Goal: Navigation & Orientation: Find specific page/section

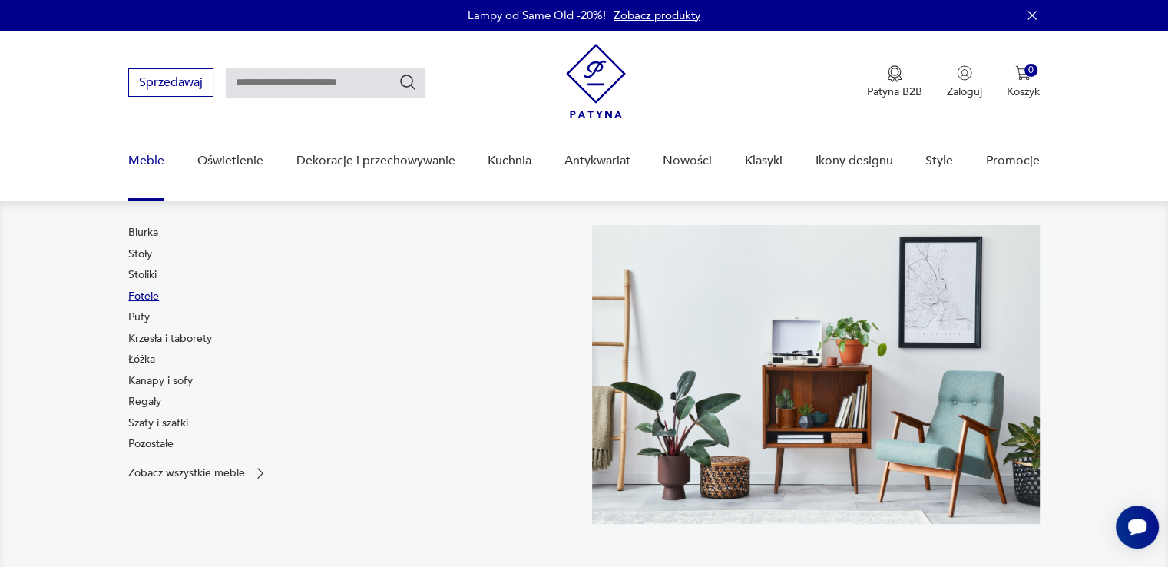
click at [155, 299] on link "Fotele" at bounding box center [143, 296] width 31 height 15
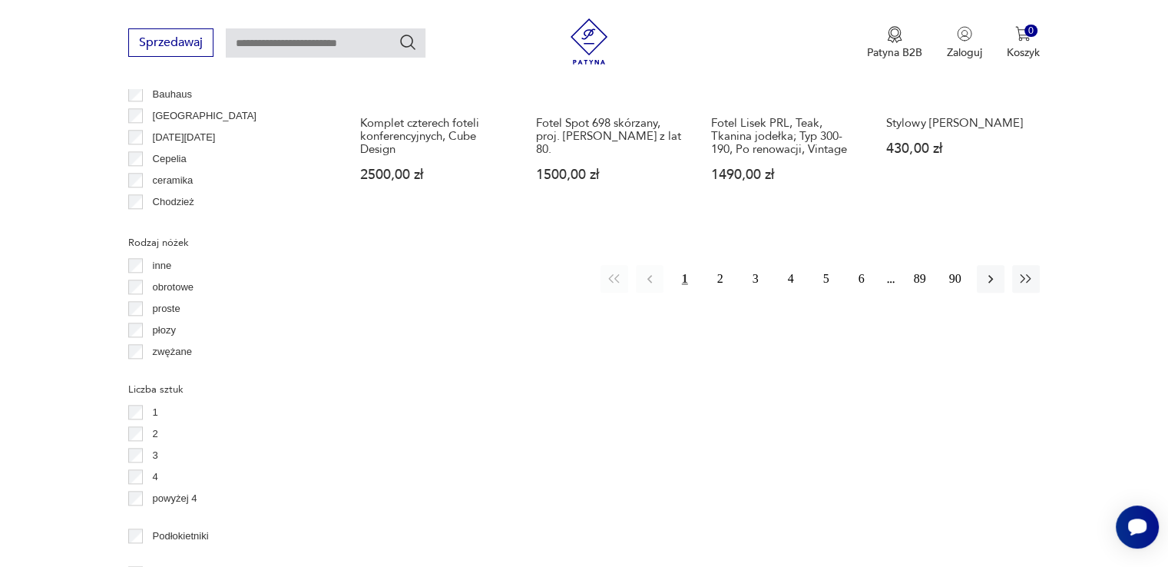
scroll to position [1712, 0]
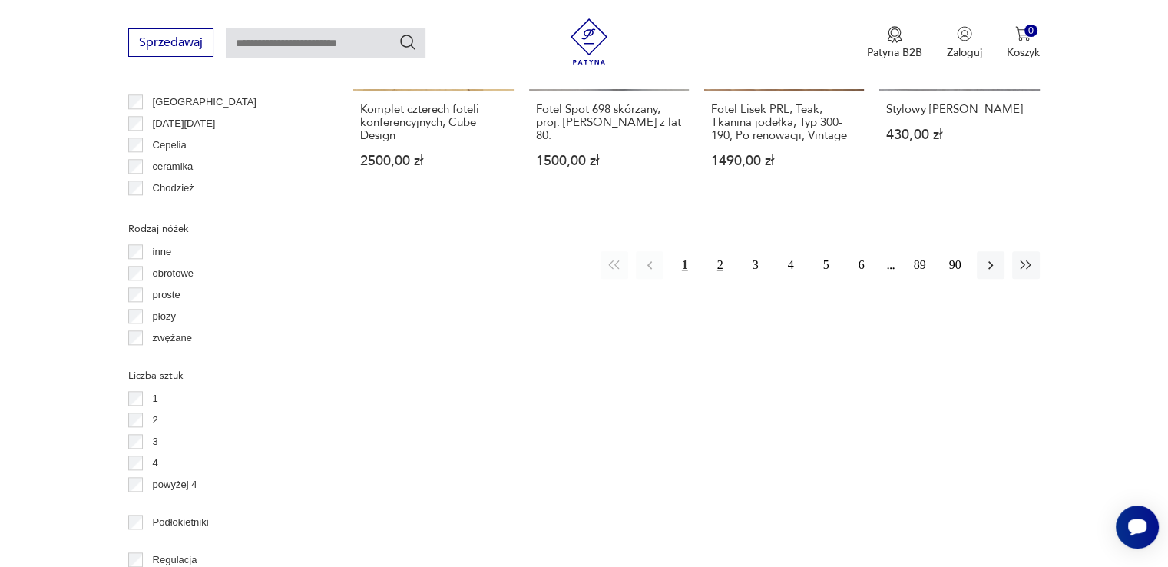
click at [713, 251] on button "2" at bounding box center [720, 265] width 28 height 28
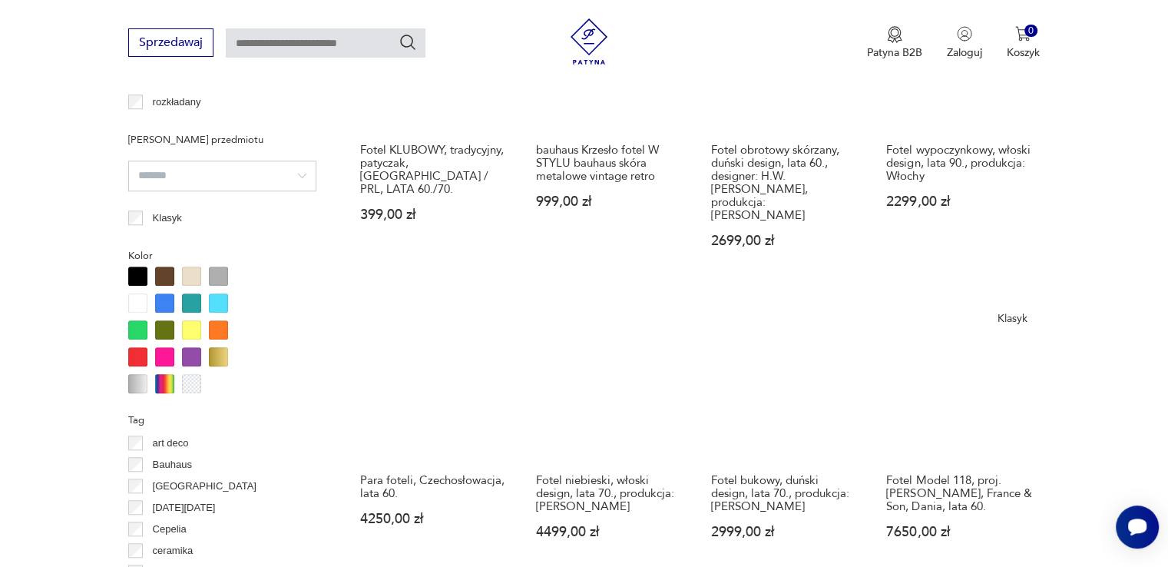
scroll to position [1482, 0]
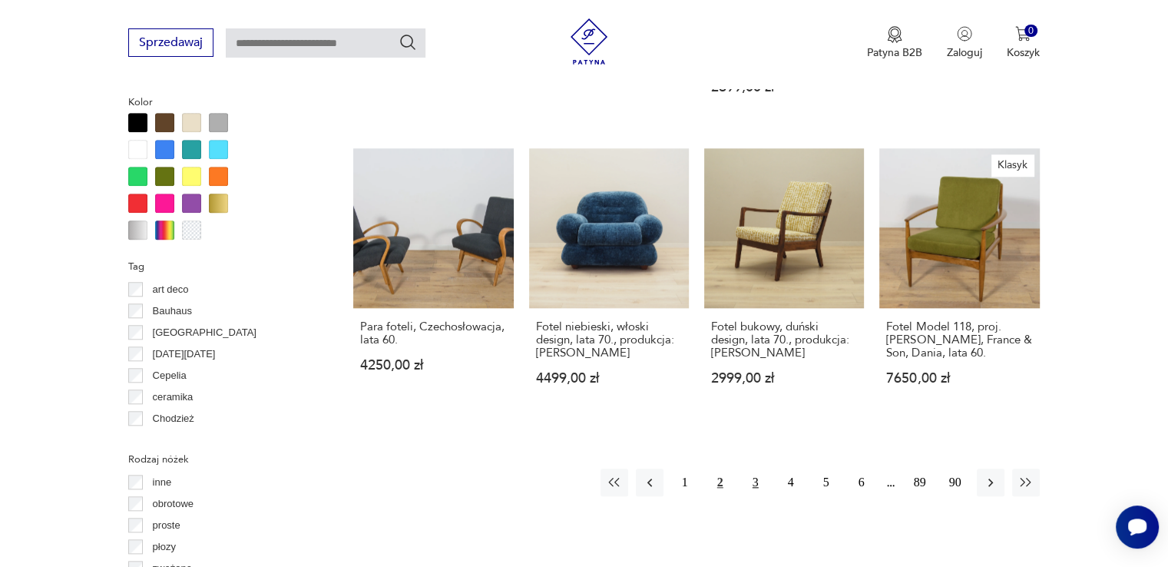
click at [755, 468] on button "3" at bounding box center [756, 482] width 28 height 28
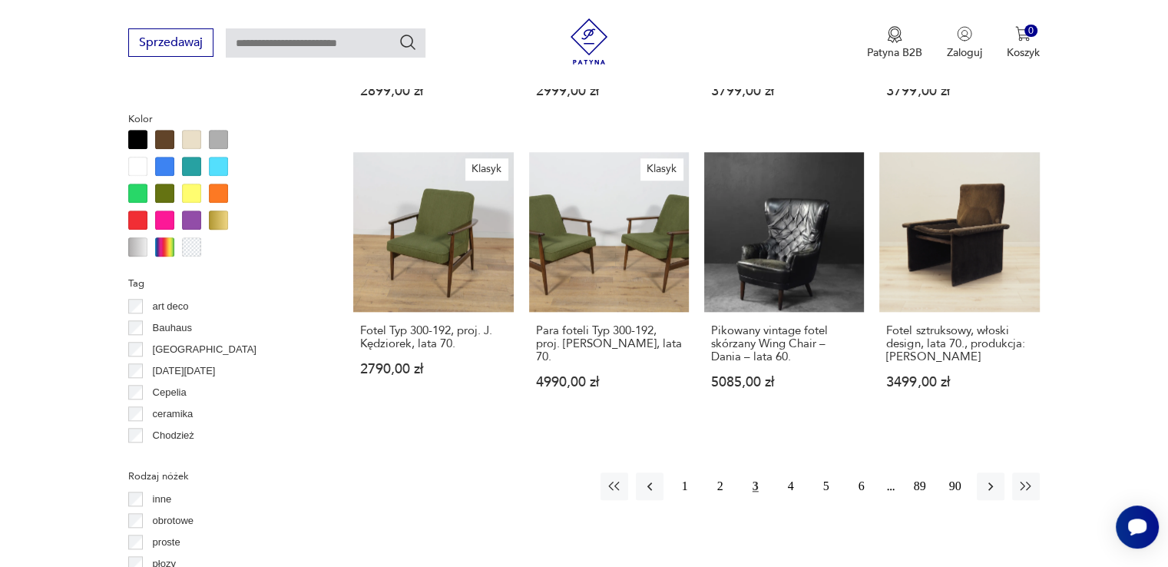
scroll to position [1482, 0]
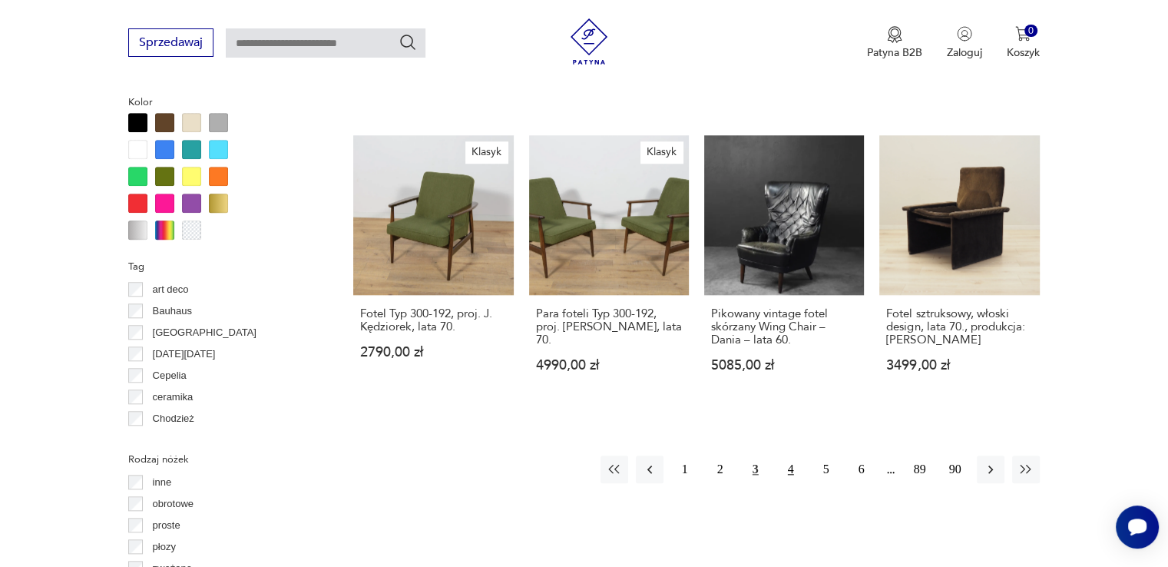
click at [790, 455] on button "4" at bounding box center [791, 469] width 28 height 28
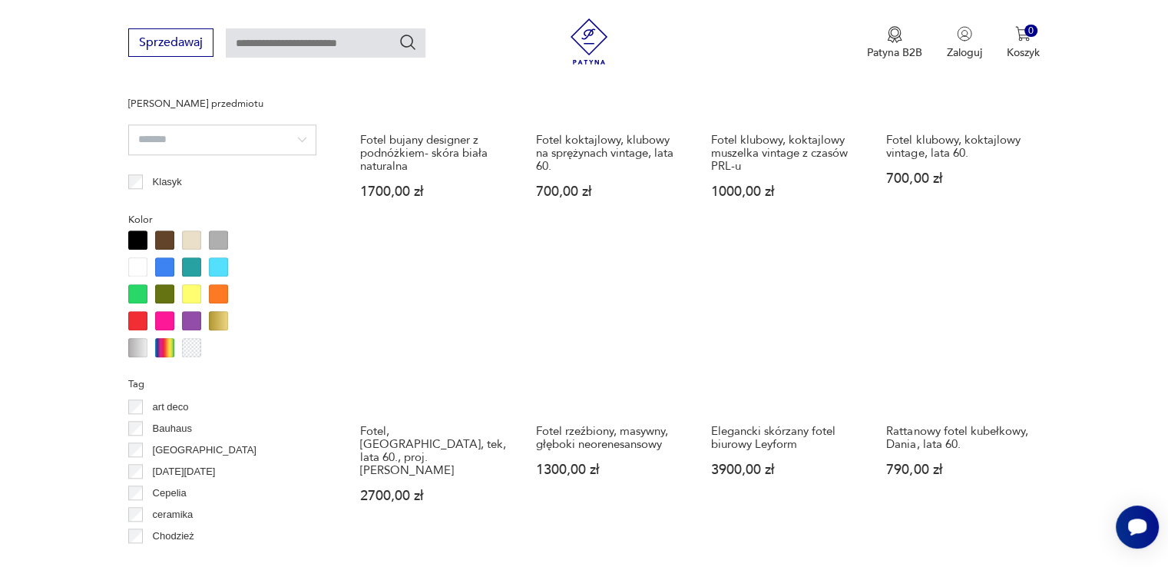
scroll to position [1559, 0]
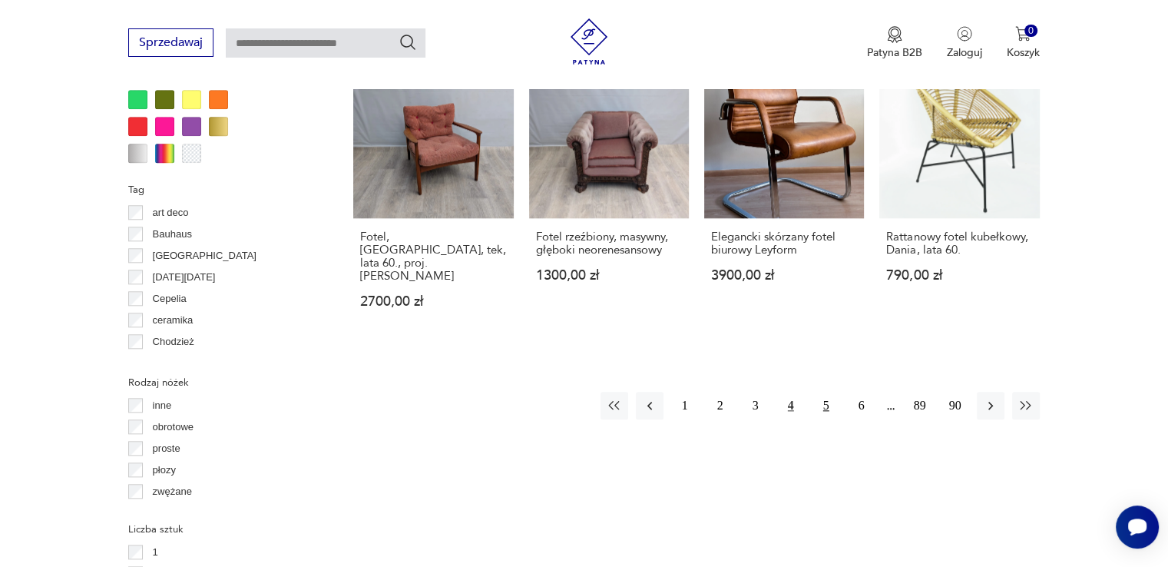
click at [828, 392] on button "5" at bounding box center [826, 406] width 28 height 28
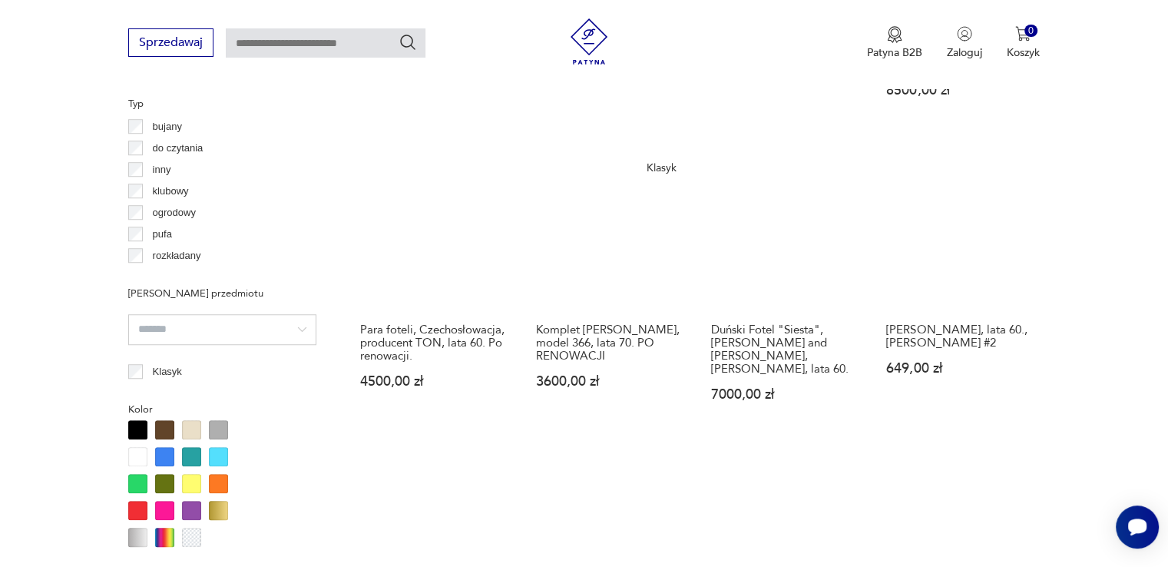
scroll to position [1405, 0]
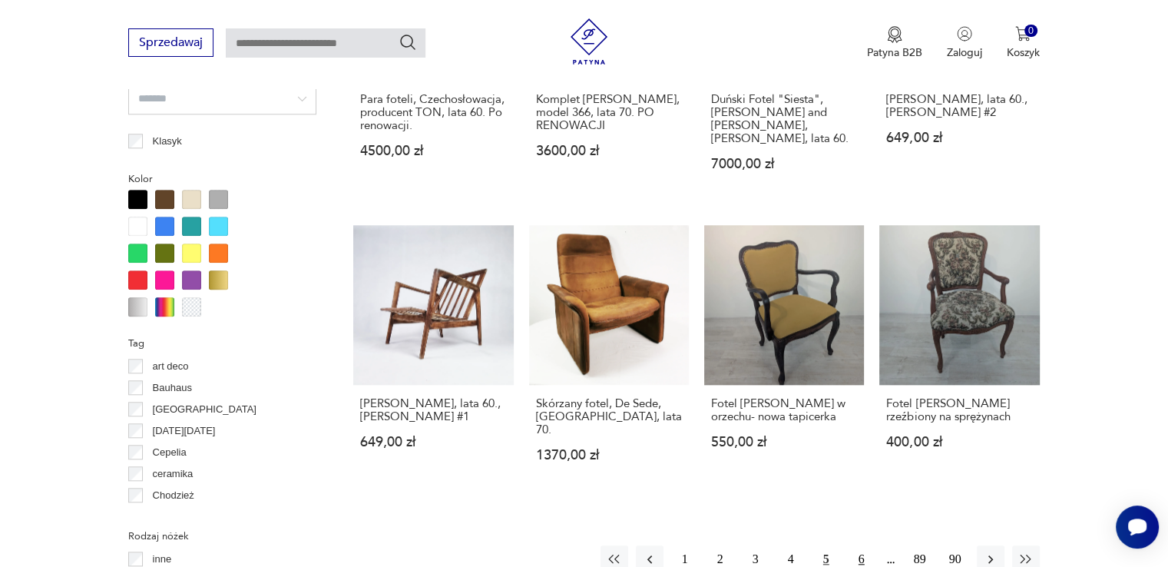
click at [861, 545] on button "6" at bounding box center [862, 559] width 28 height 28
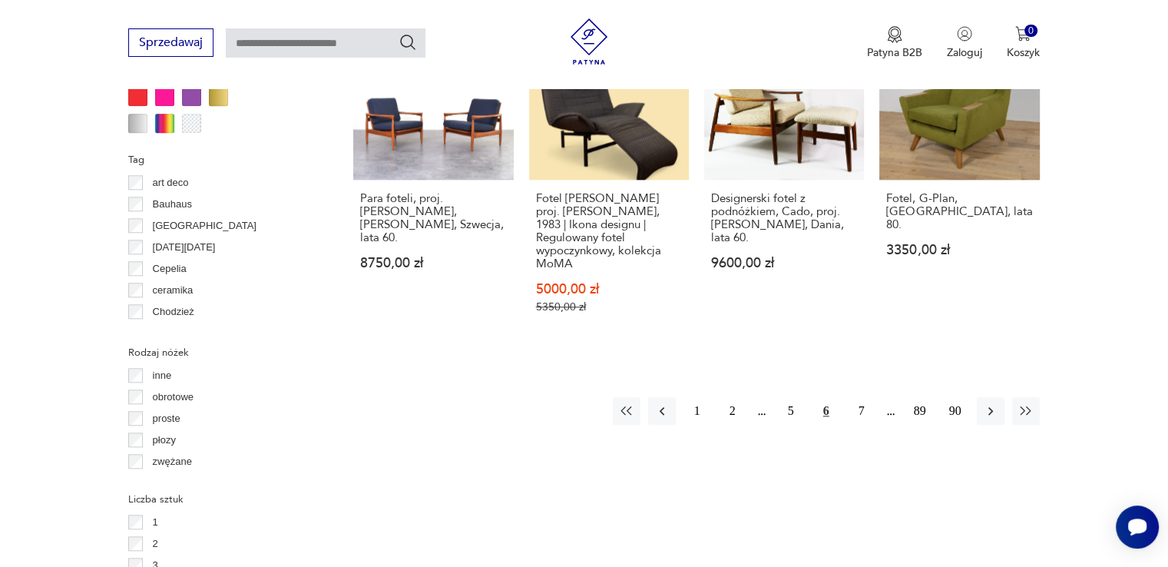
scroll to position [1635, 0]
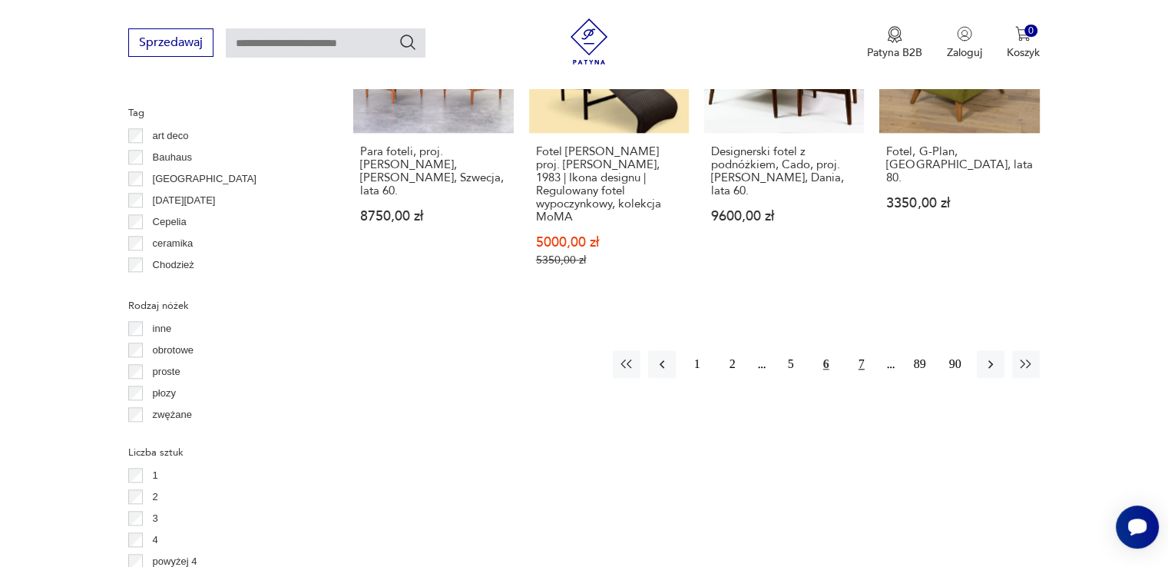
click at [862, 355] on button "7" at bounding box center [862, 364] width 28 height 28
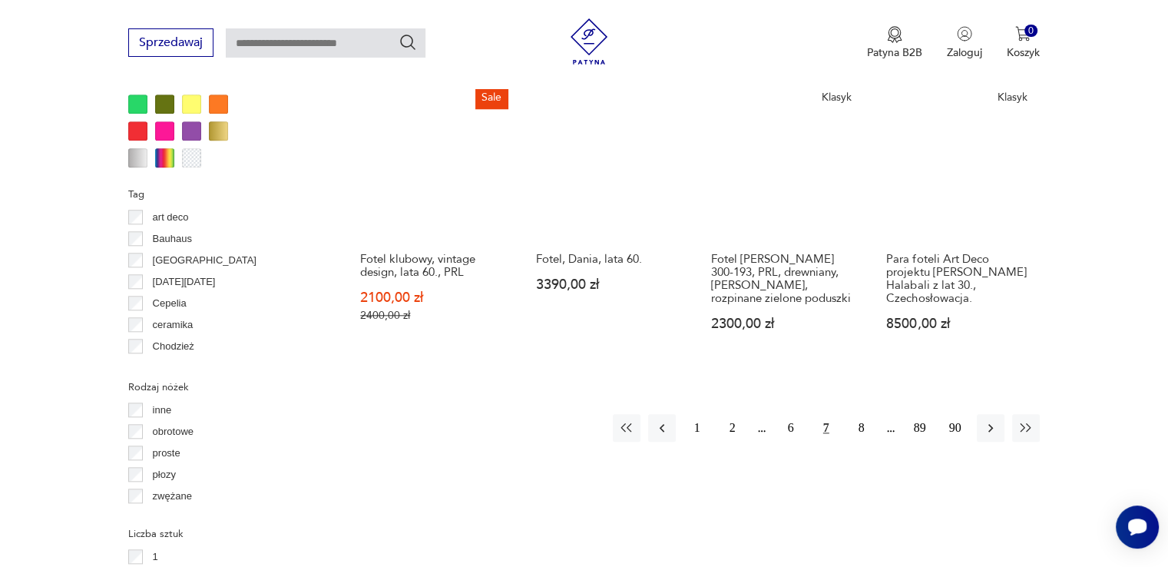
scroll to position [1559, 0]
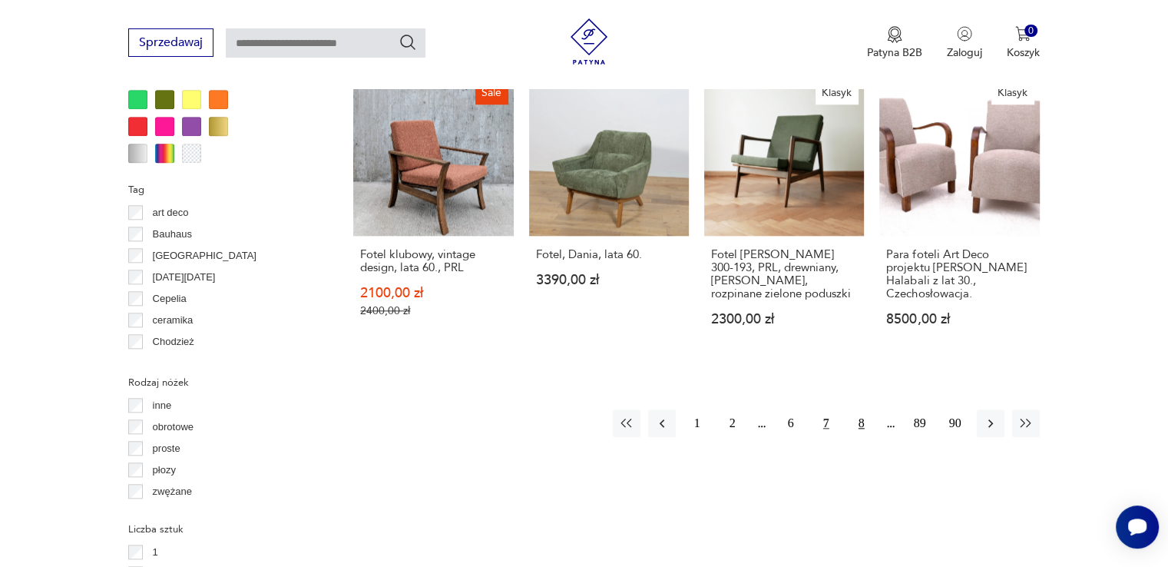
click at [866, 409] on button "8" at bounding box center [862, 423] width 28 height 28
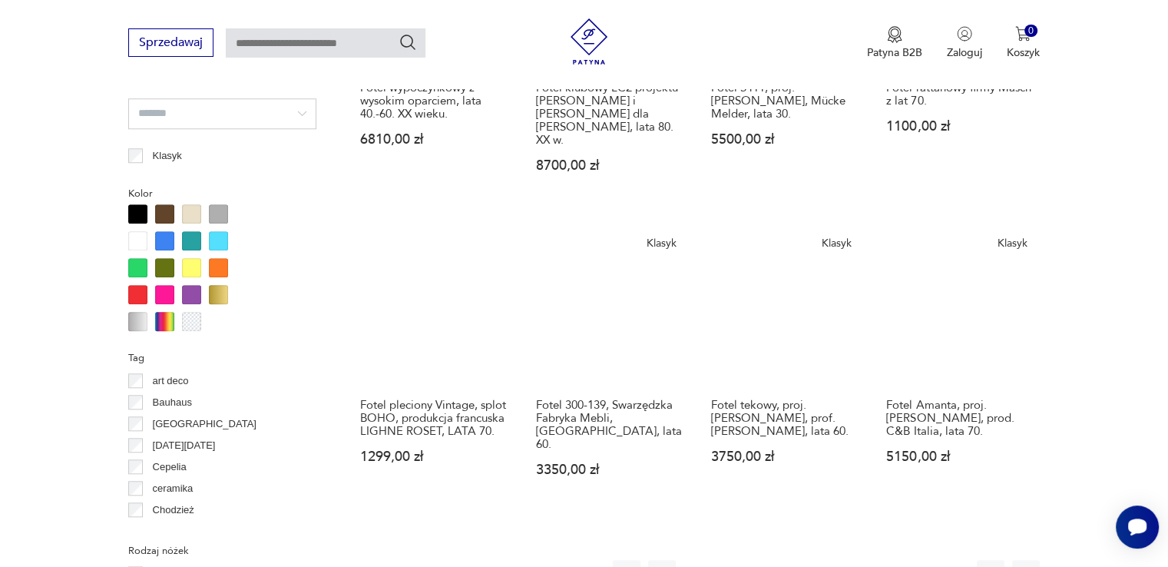
scroll to position [1405, 0]
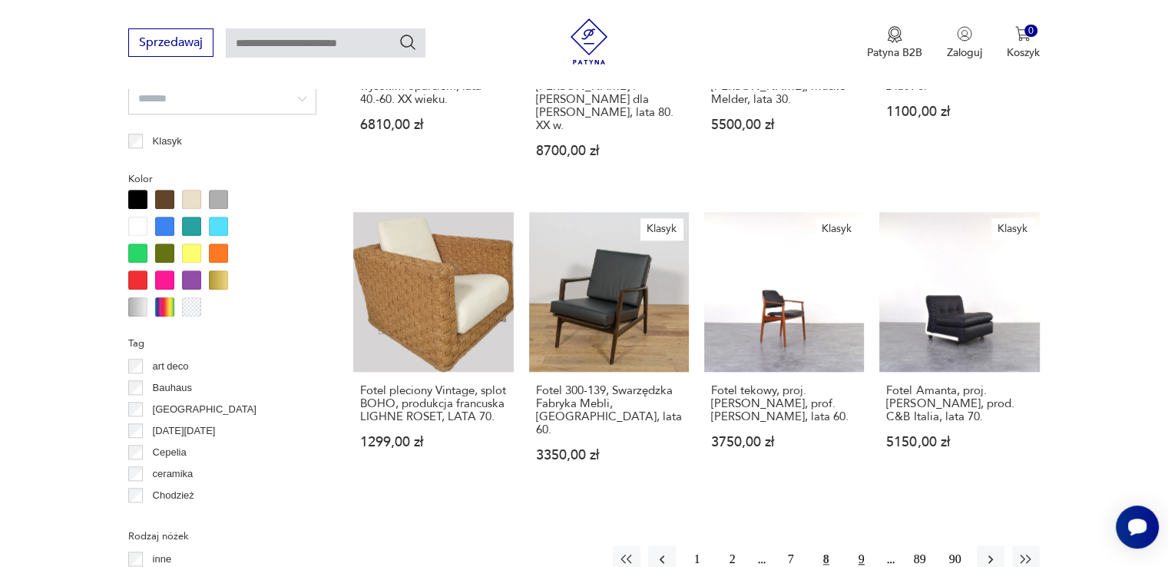
click at [852, 545] on button "9" at bounding box center [862, 559] width 28 height 28
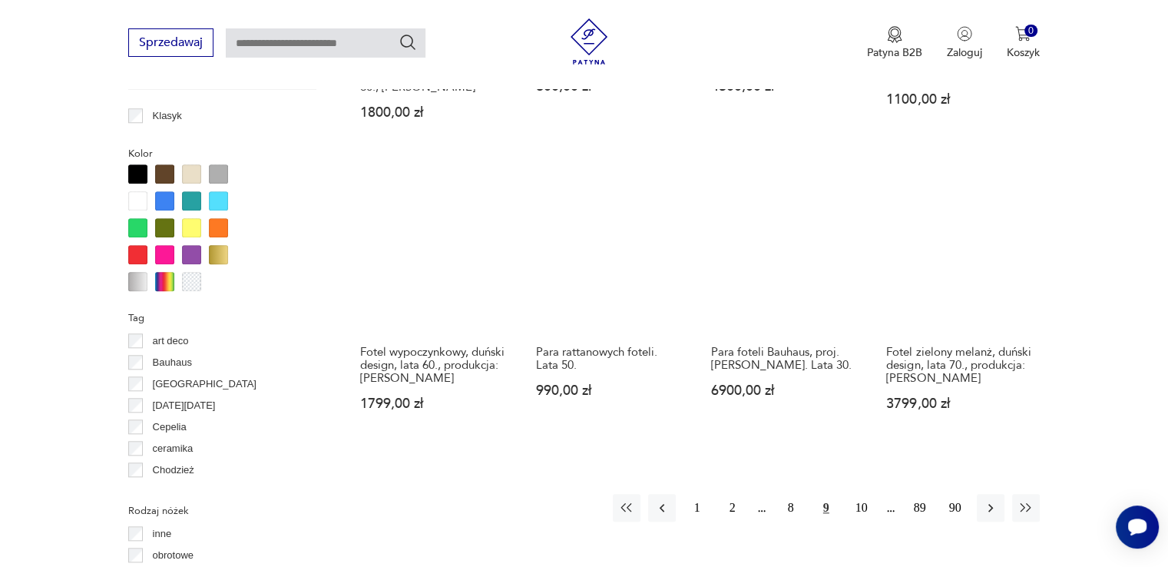
scroll to position [1482, 0]
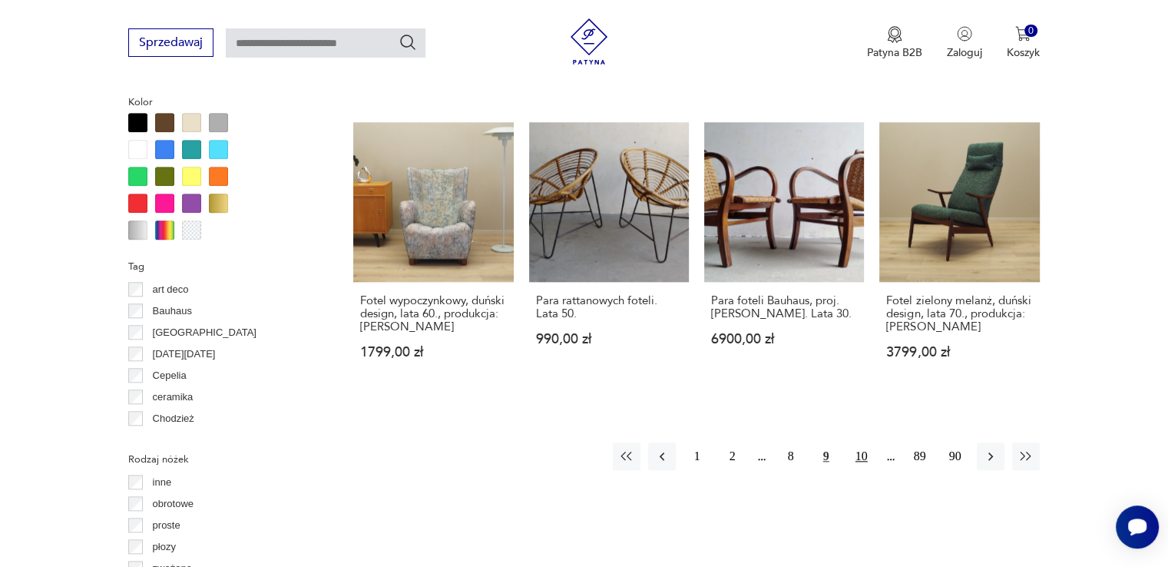
click at [863, 442] on button "10" at bounding box center [862, 456] width 28 height 28
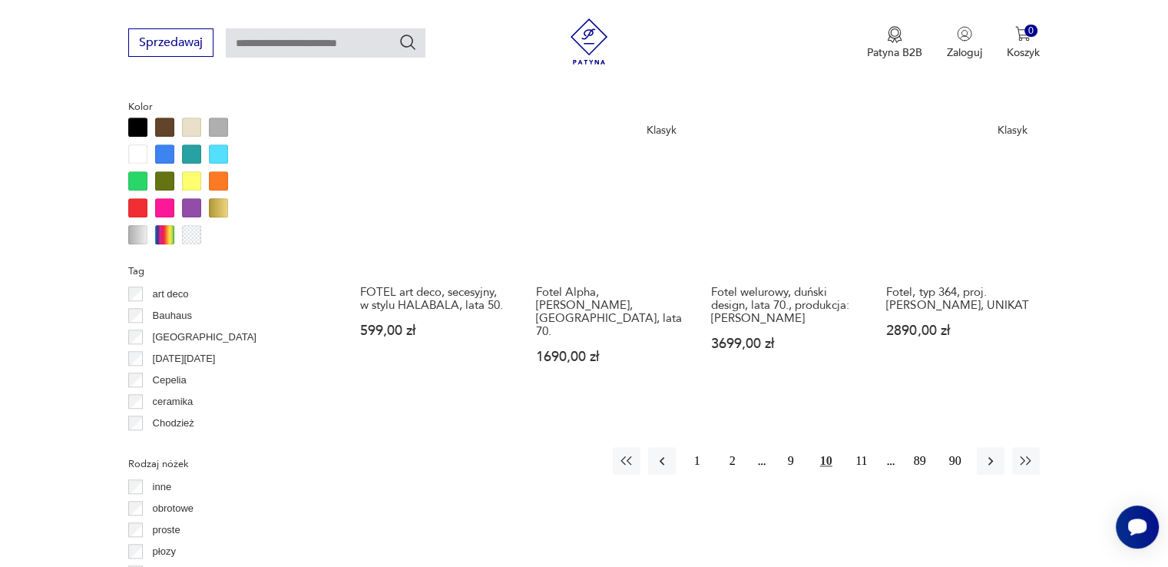
scroll to position [1559, 0]
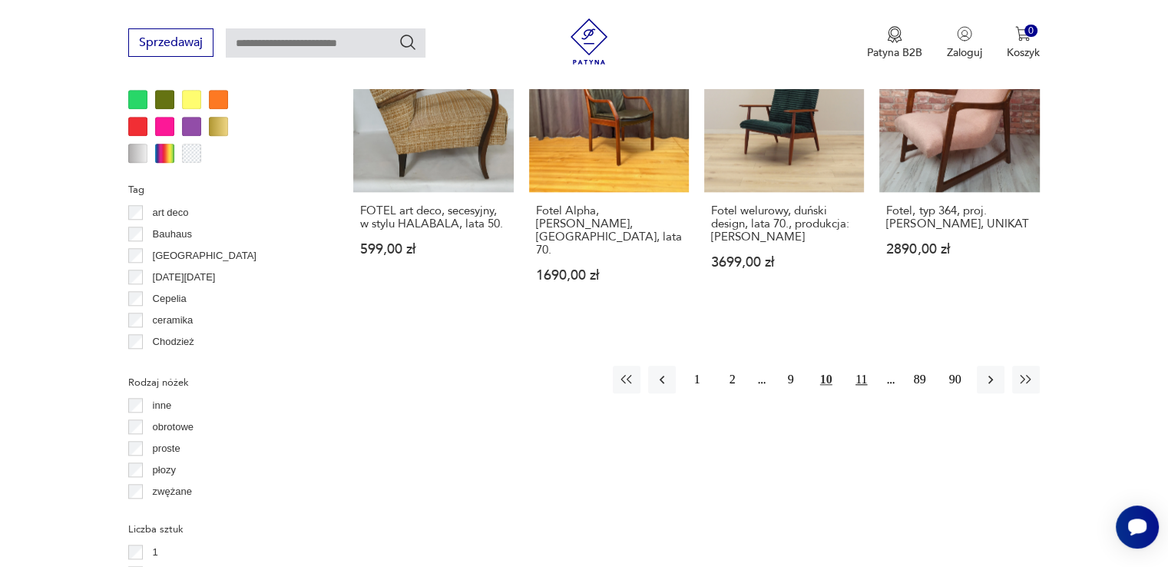
click at [854, 367] on button "11" at bounding box center [862, 379] width 28 height 28
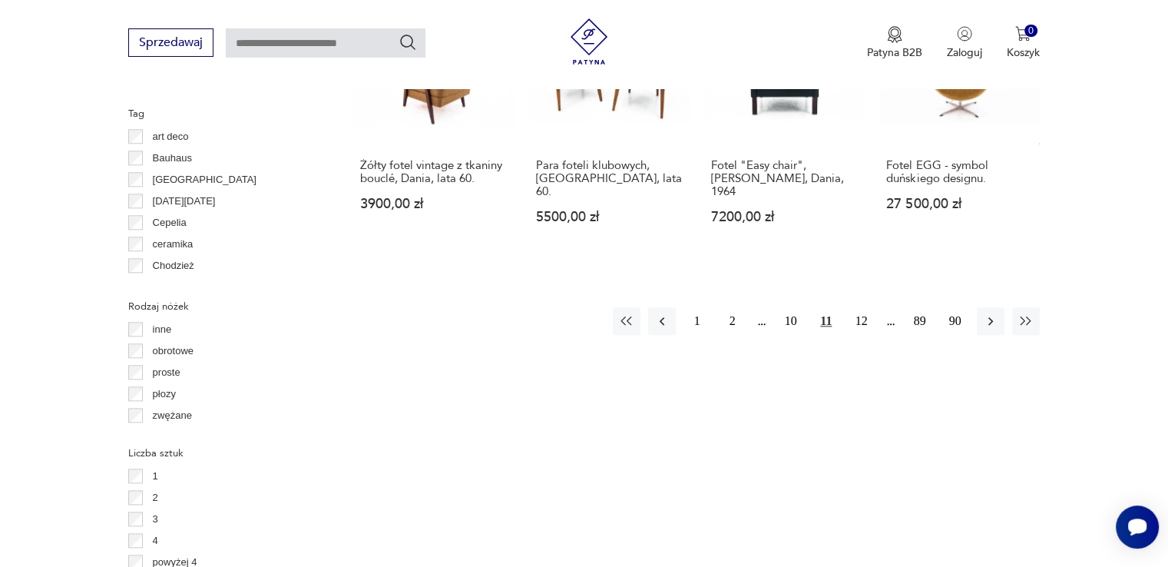
scroll to position [1635, 0]
click at [859, 306] on button "12" at bounding box center [862, 320] width 28 height 28
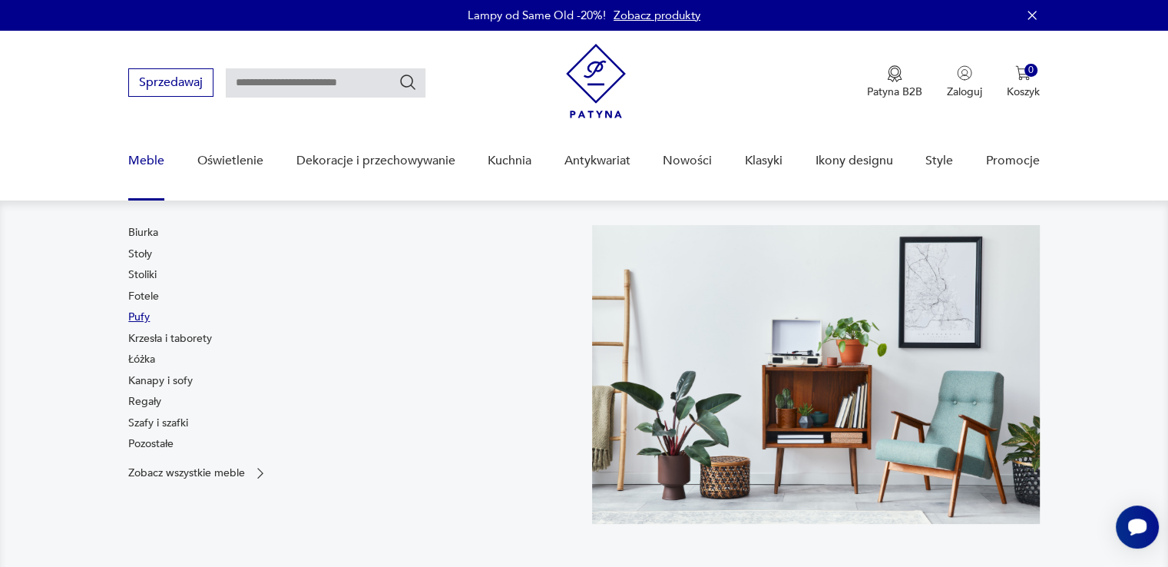
click at [141, 311] on link "Pufy" at bounding box center [138, 316] width 21 height 15
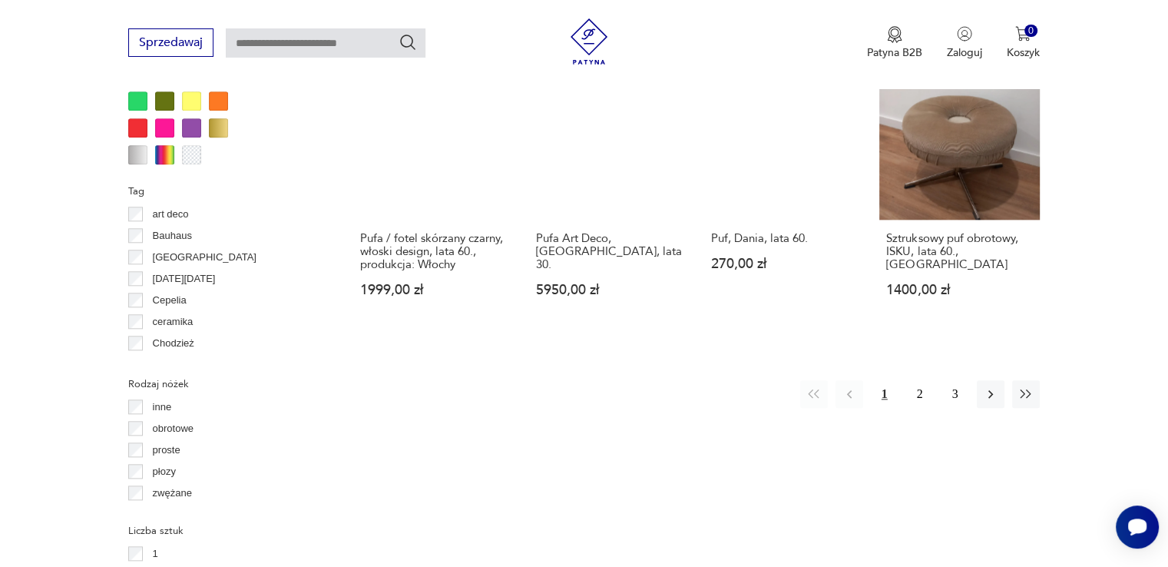
scroll to position [1559, 0]
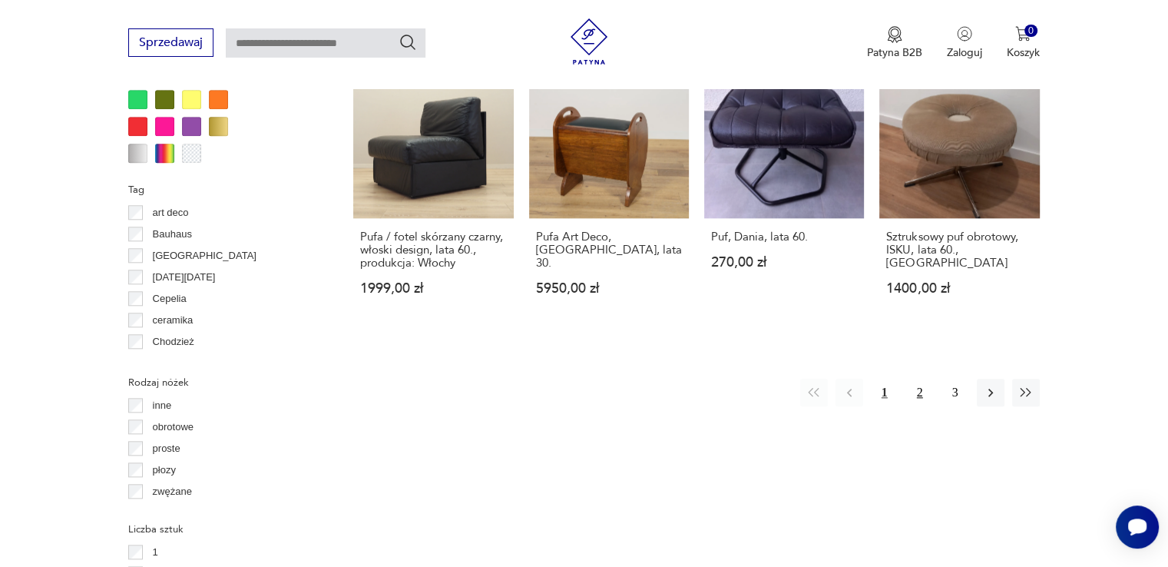
click at [920, 378] on button "2" at bounding box center [920, 392] width 28 height 28
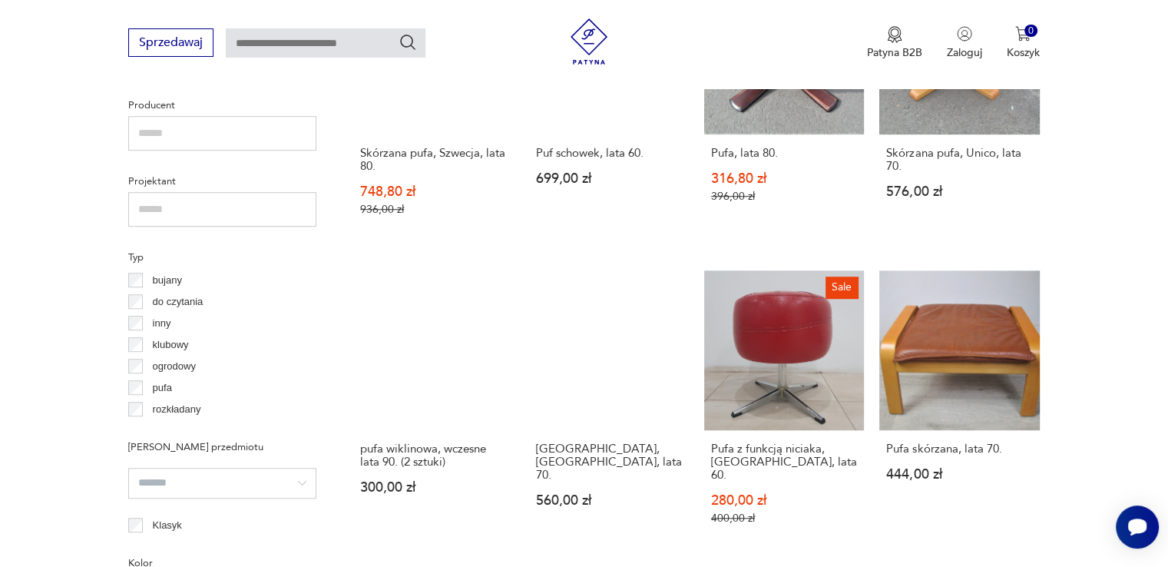
scroll to position [1482, 0]
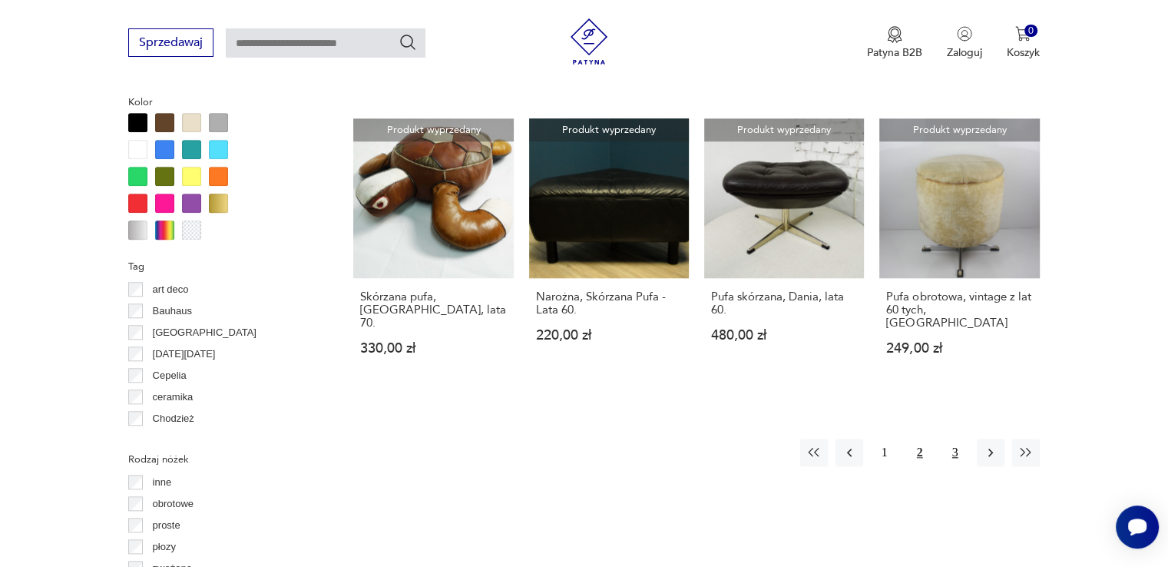
click at [952, 438] on button "3" at bounding box center [955, 452] width 28 height 28
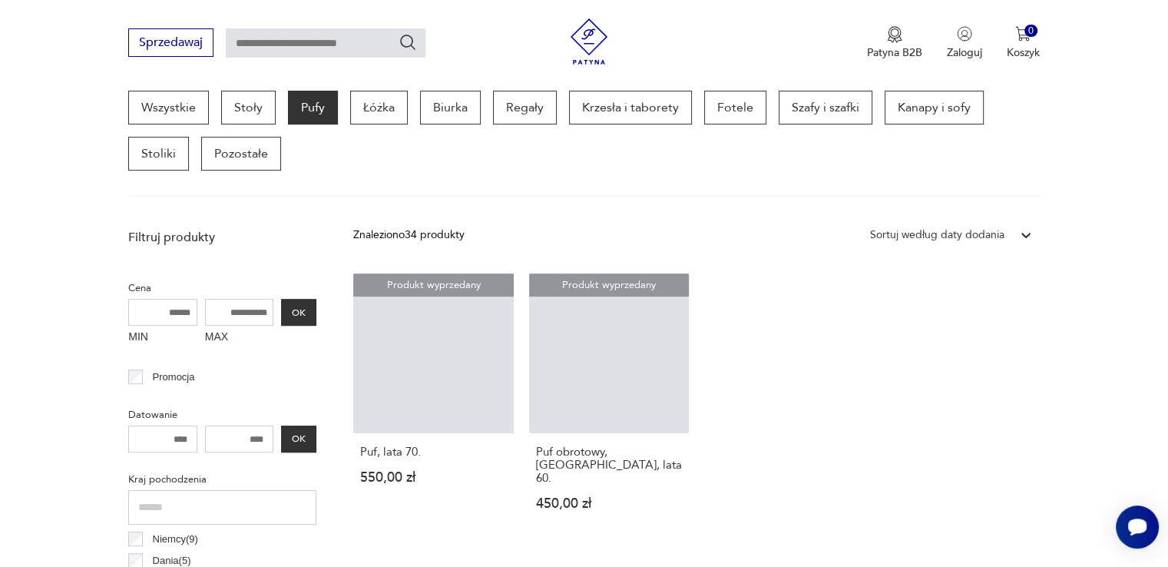
scroll to position [407, 0]
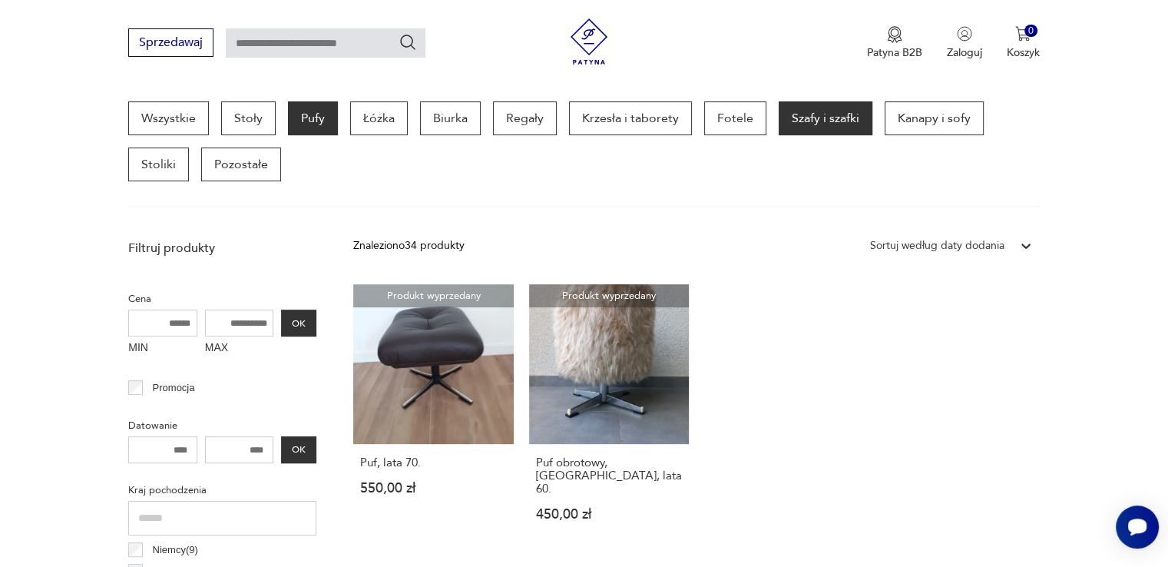
click at [815, 111] on p "Szafy i szafki" at bounding box center [825, 118] width 94 height 34
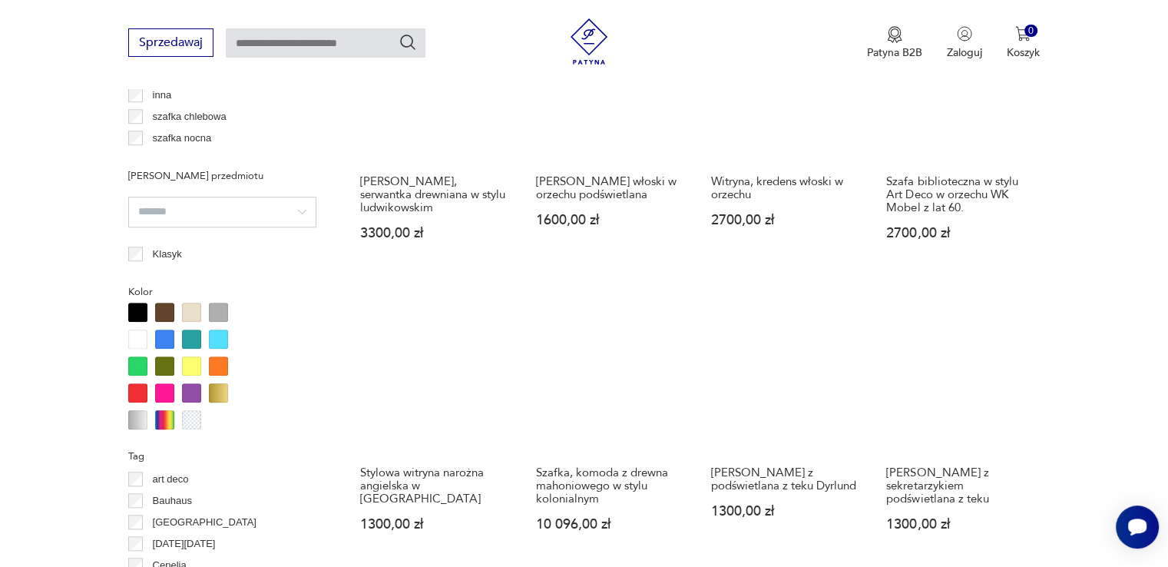
scroll to position [1405, 0]
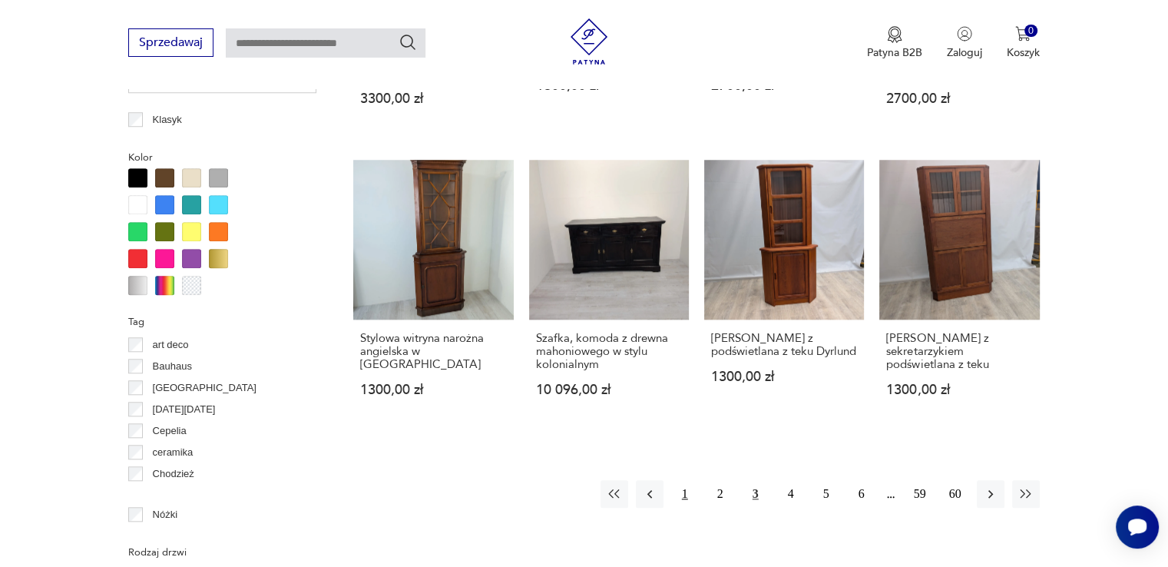
click at [683, 492] on button "1" at bounding box center [685, 494] width 28 height 28
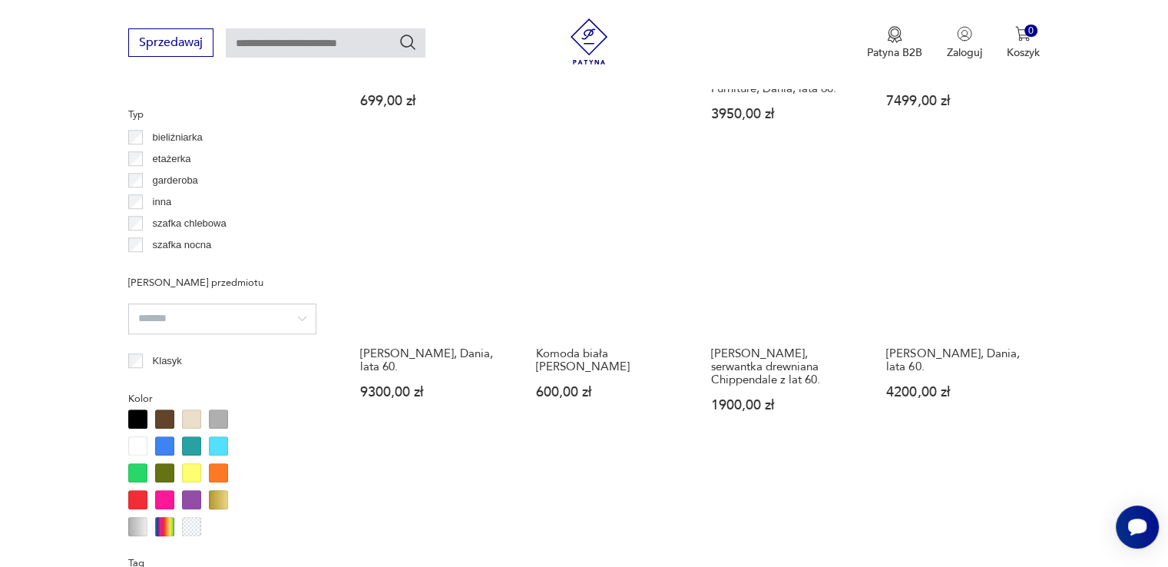
scroll to position [1635, 0]
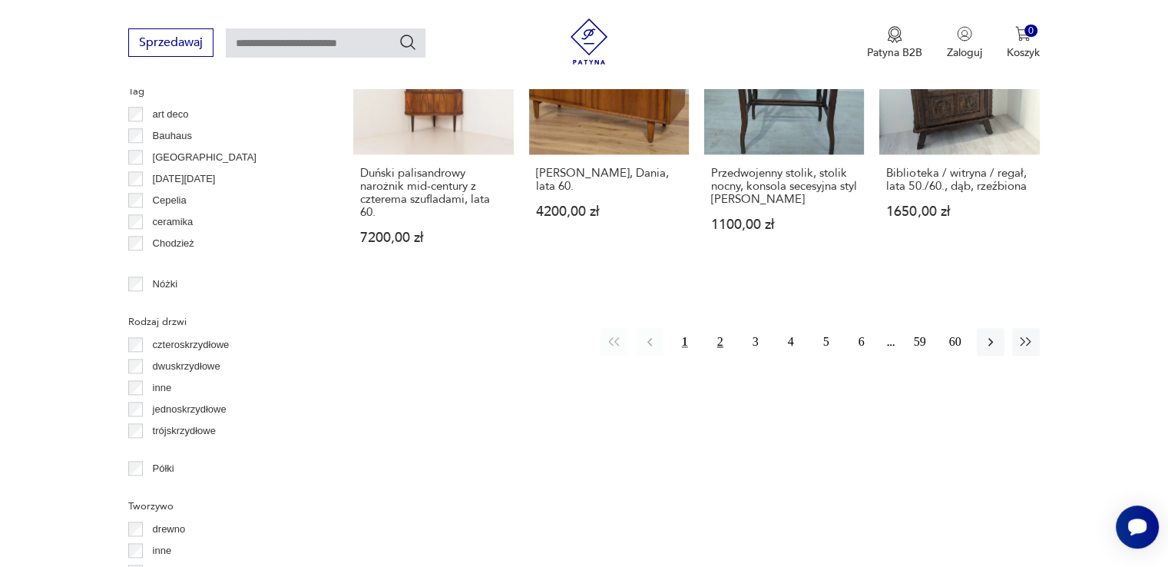
click at [716, 336] on button "2" at bounding box center [720, 342] width 28 height 28
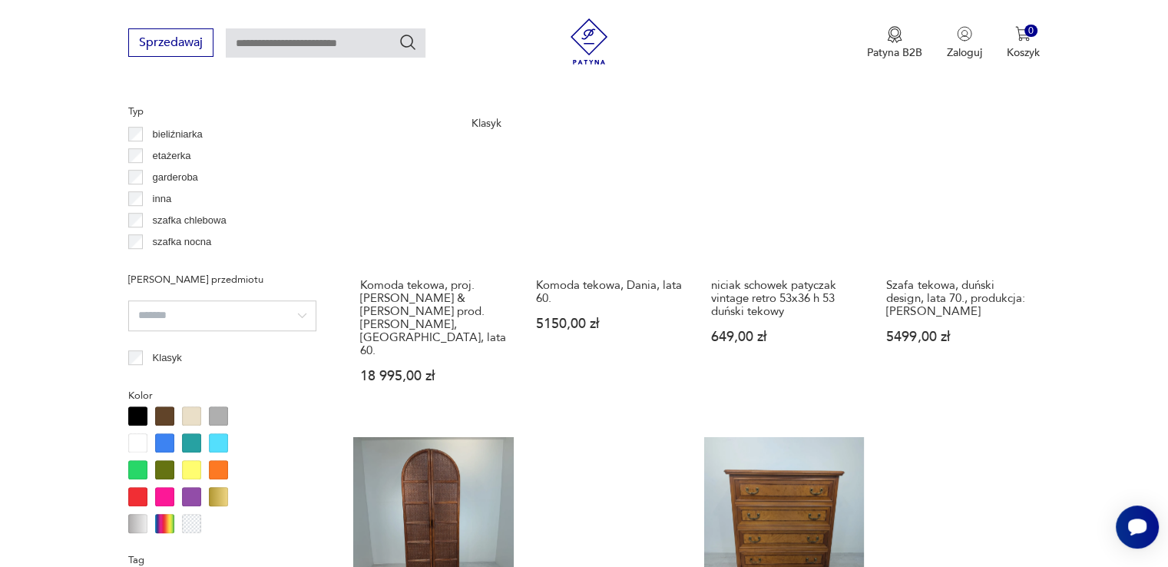
scroll to position [1482, 0]
